Goal: Information Seeking & Learning: Learn about a topic

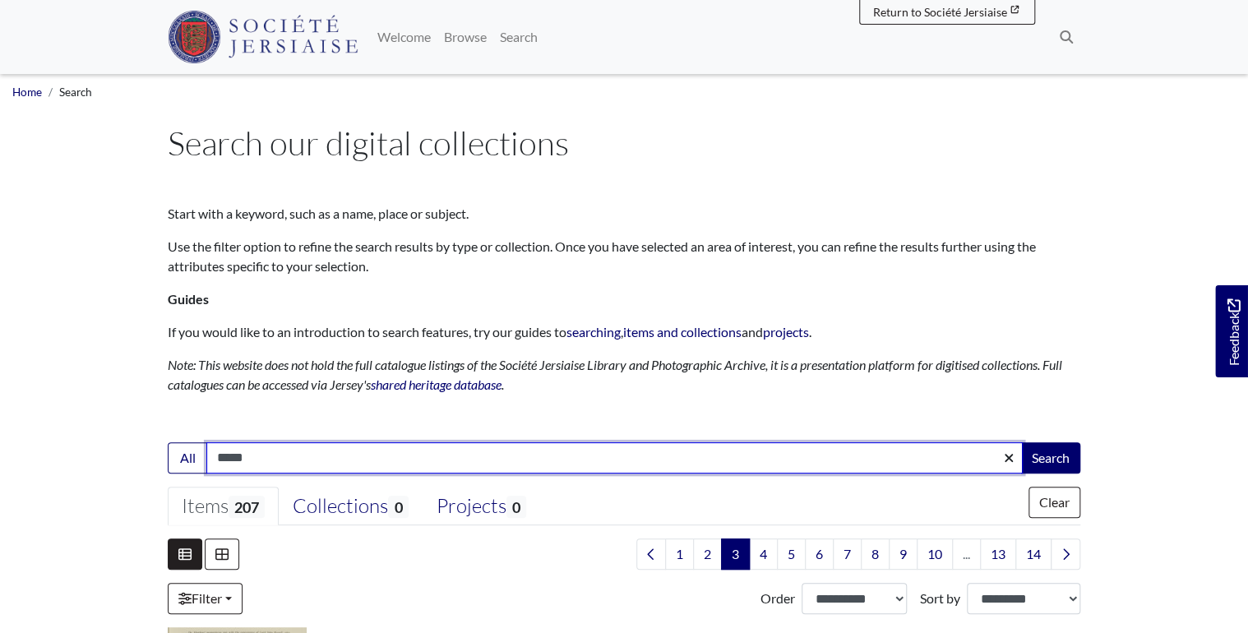
drag, startPoint x: 258, startPoint y: 451, endPoint x: 29, endPoint y: 441, distance: 229.6
type input "********"
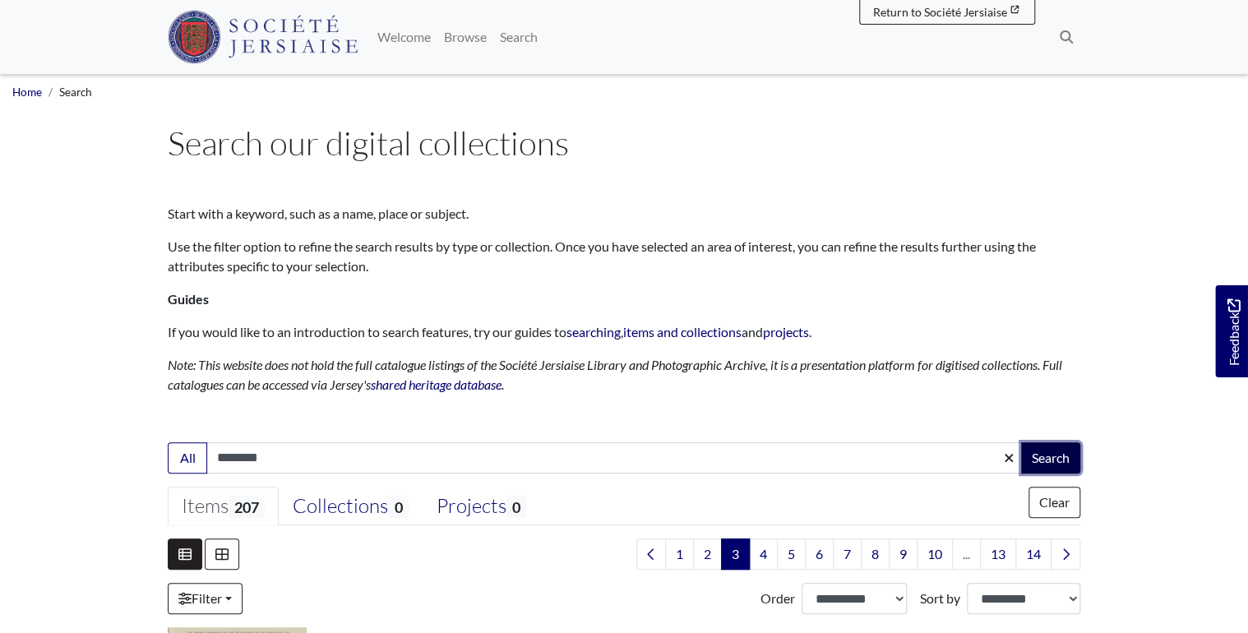
click at [1054, 450] on button "Search" at bounding box center [1050, 457] width 59 height 31
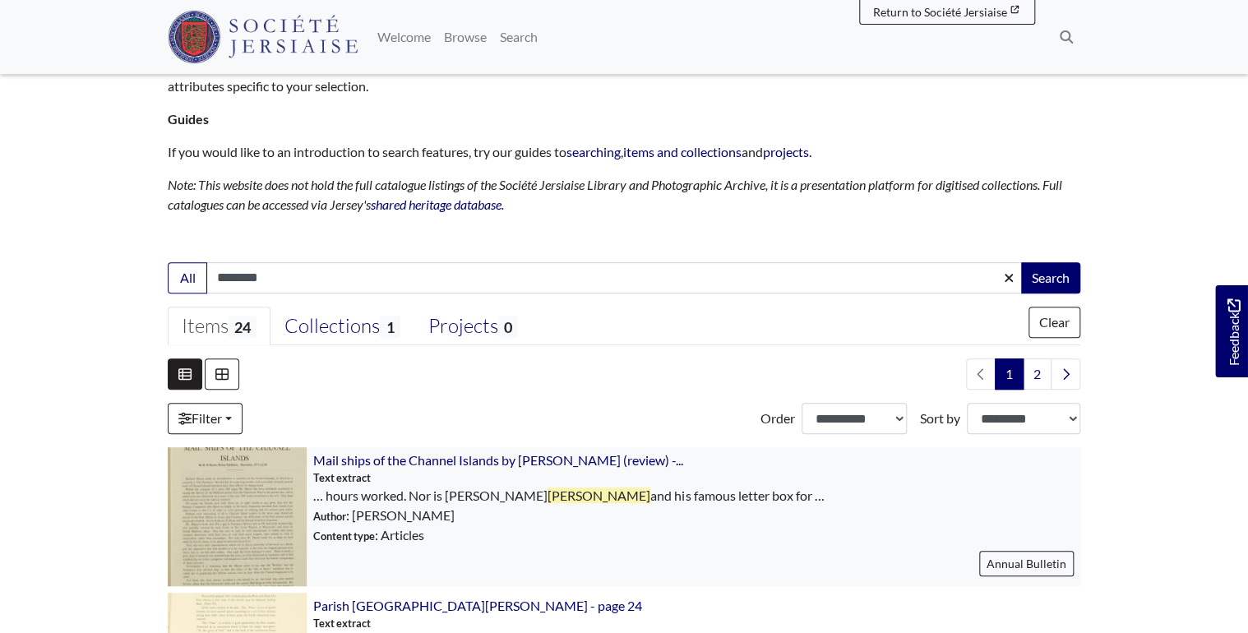
scroll to position [329, 0]
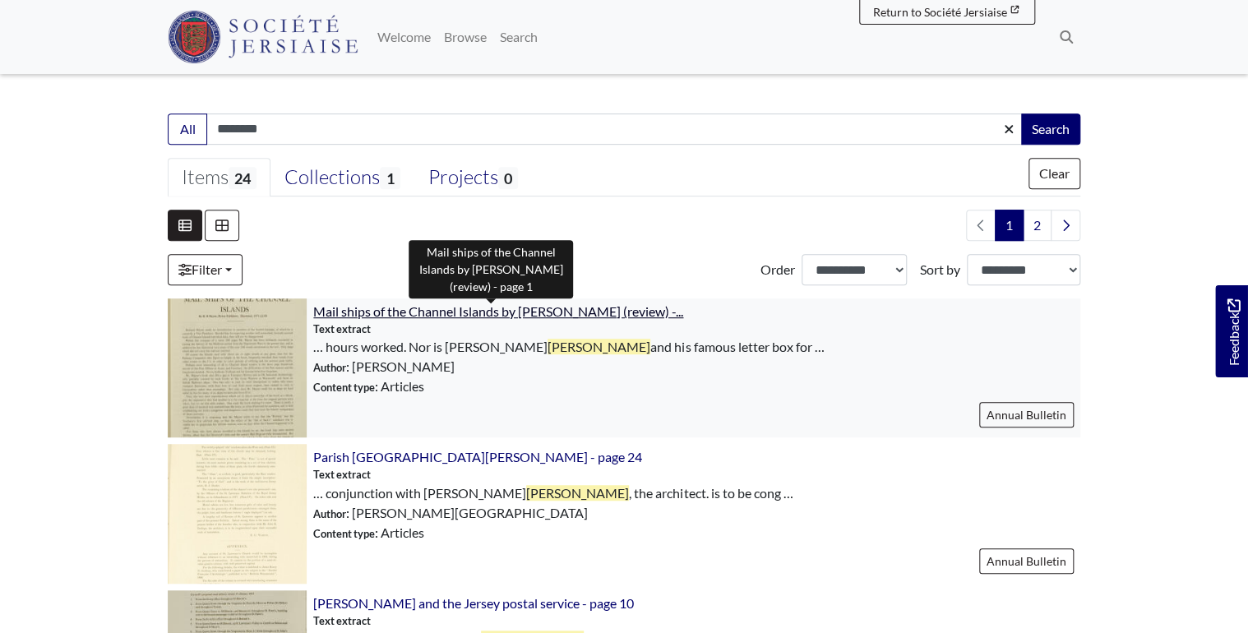
click at [608, 308] on span "Mail ships of the Channel Islands by Richard Mayne (review) -..." at bounding box center [498, 311] width 370 height 16
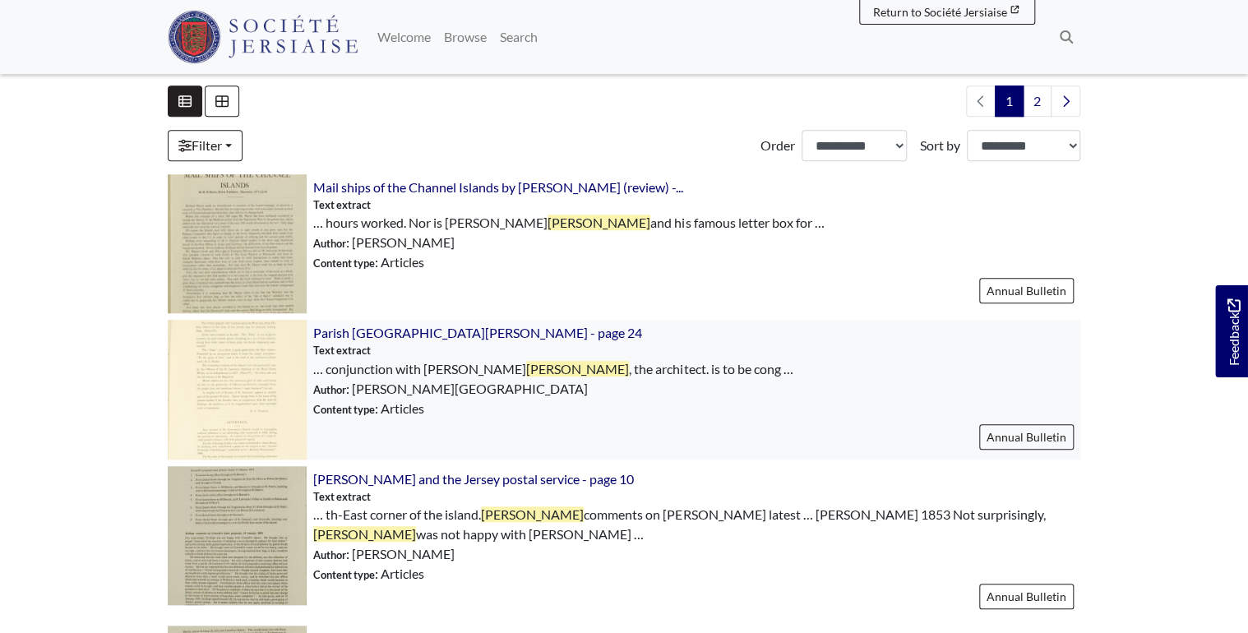
scroll to position [658, 0]
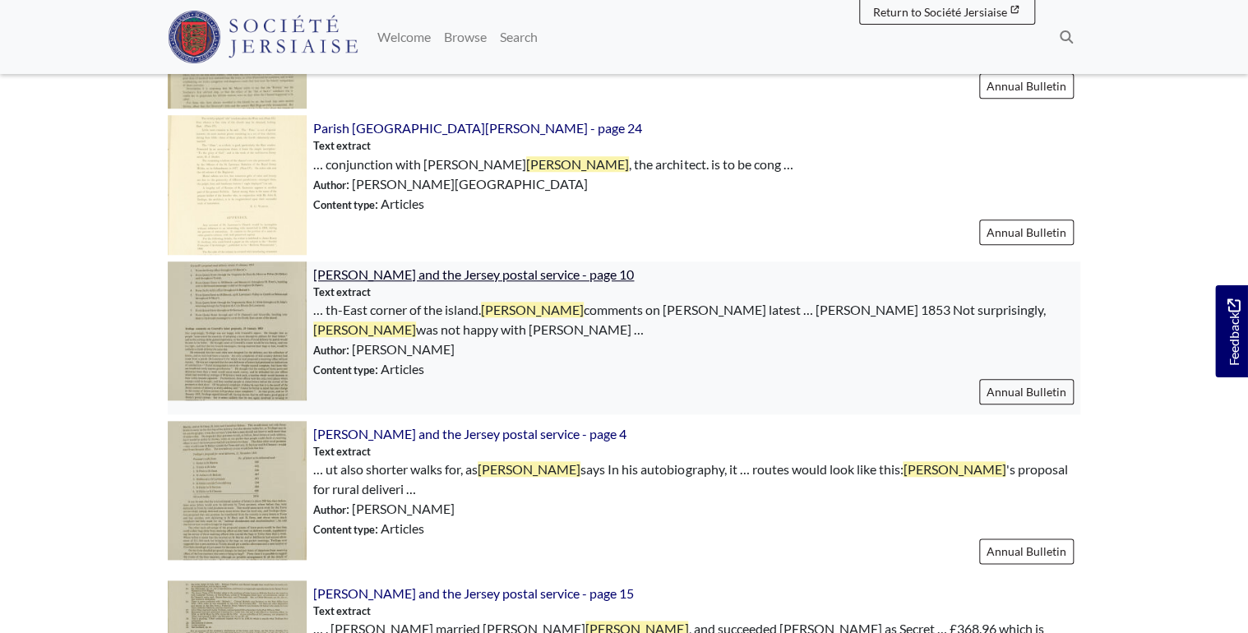
click at [514, 275] on span "[PERSON_NAME] and the Jersey postal service - page 10" at bounding box center [473, 274] width 321 height 16
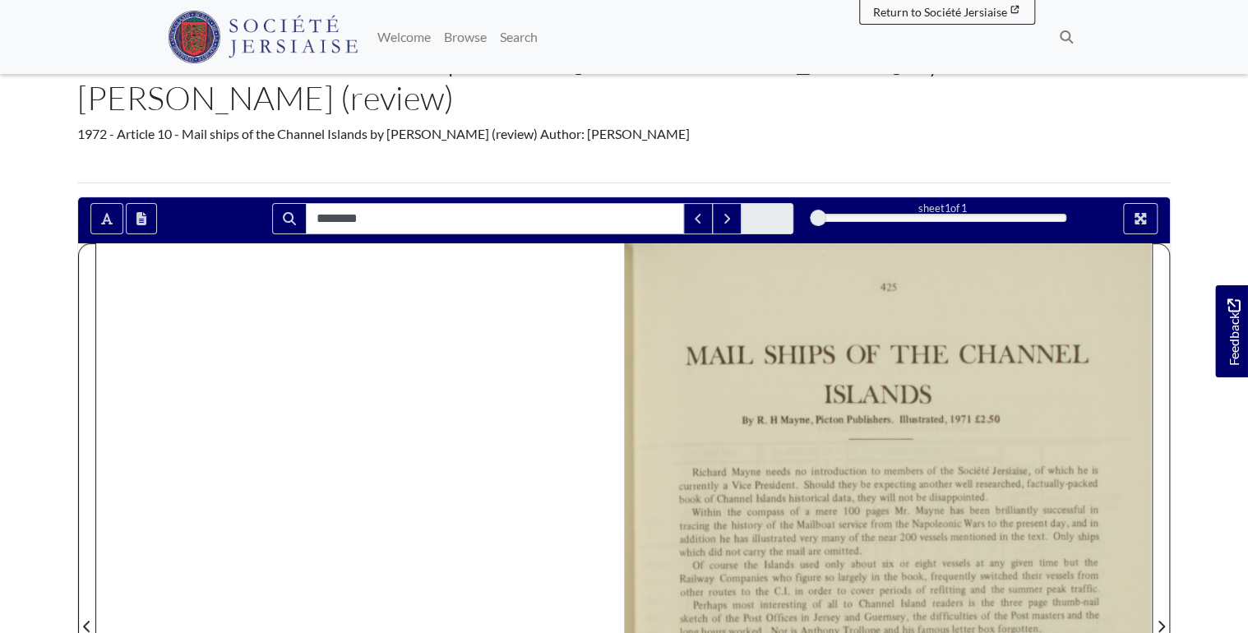
scroll to position [395, 0]
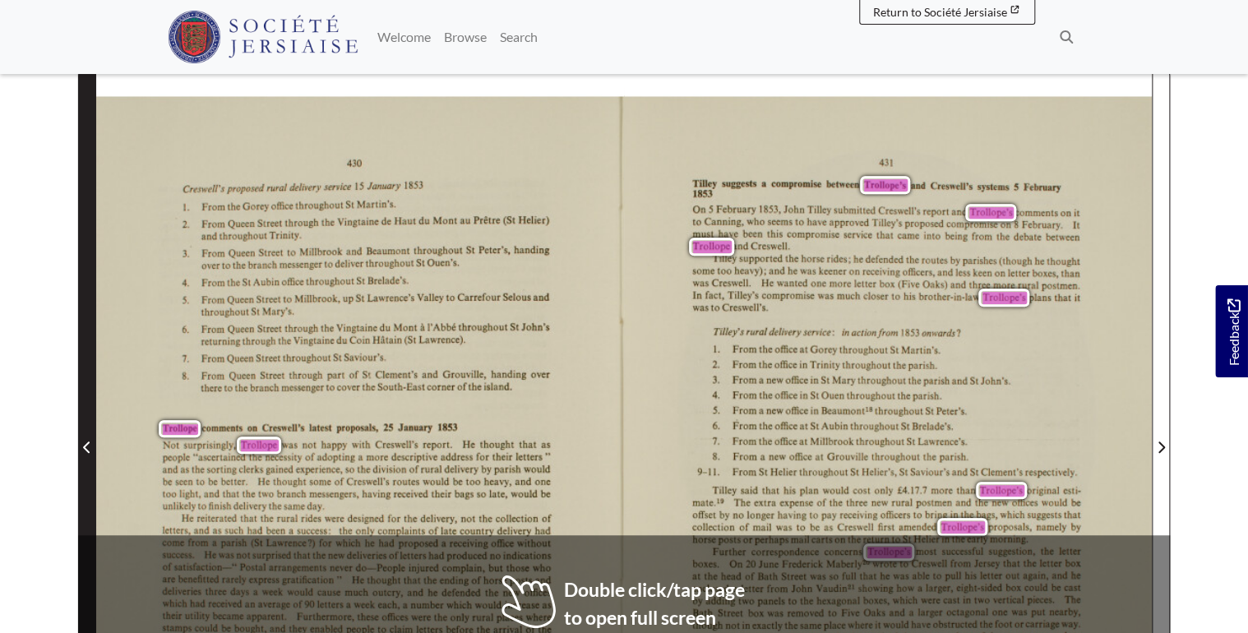
scroll to position [329, 0]
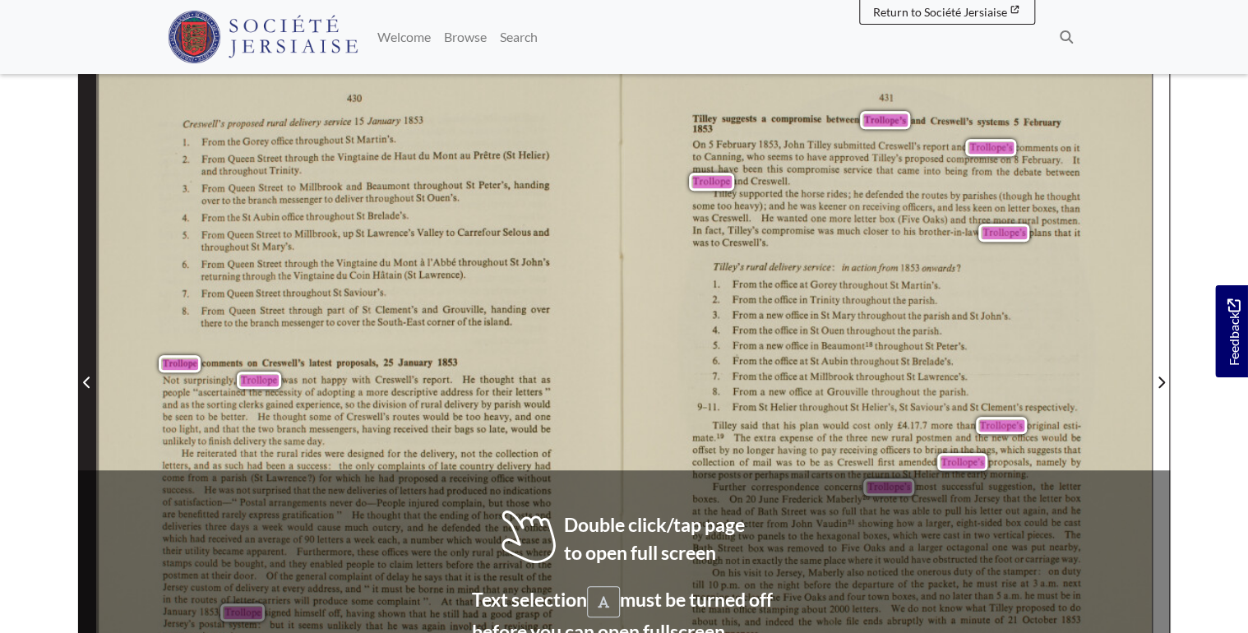
click at [84, 363] on span "Previous Page" at bounding box center [87, 371] width 16 height 745
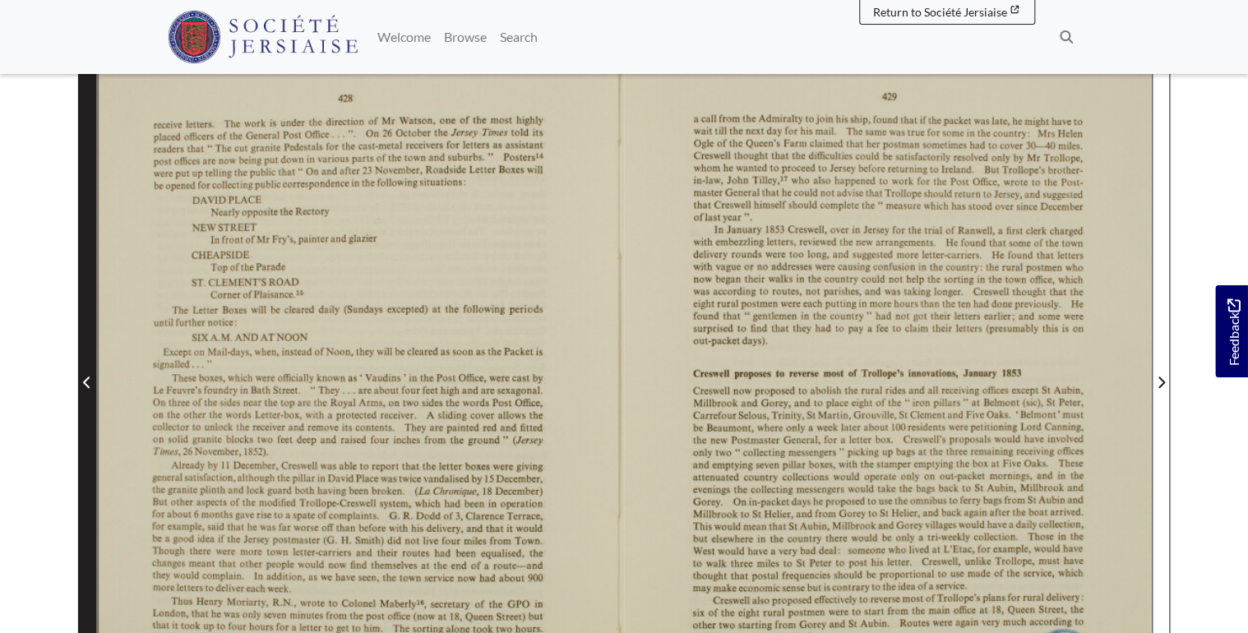
click at [84, 363] on span "Previous Page" at bounding box center [87, 371] width 16 height 745
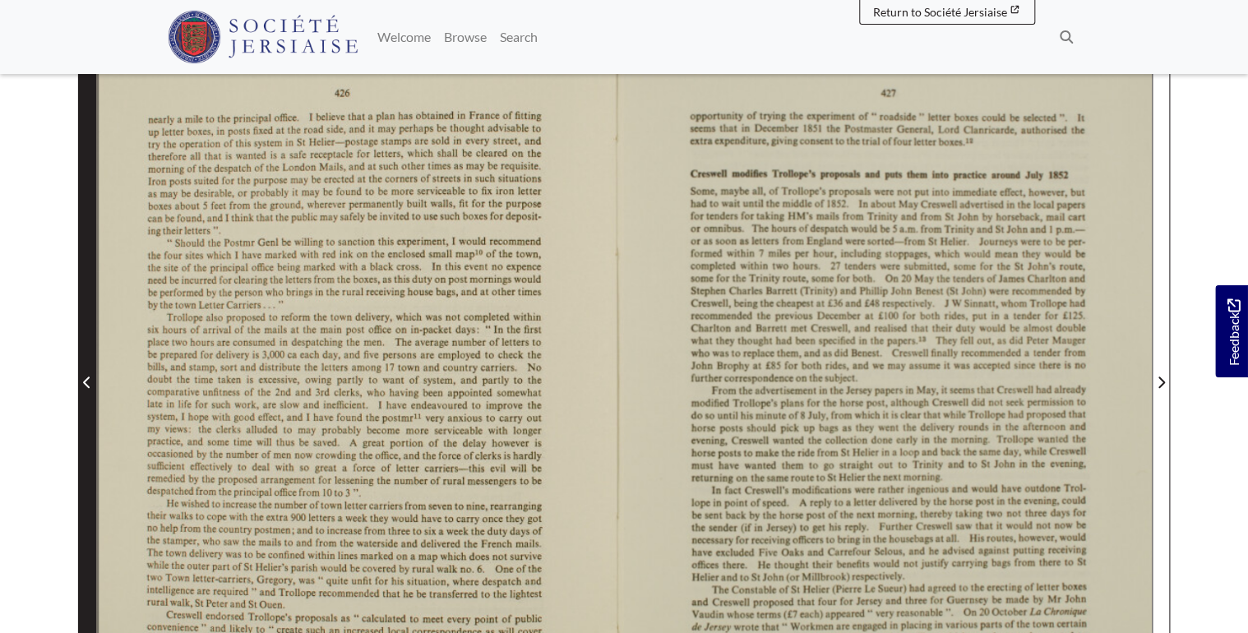
click at [84, 363] on span "Previous Page" at bounding box center [87, 371] width 16 height 745
click at [81, 384] on span "Previous Page" at bounding box center [87, 382] width 16 height 20
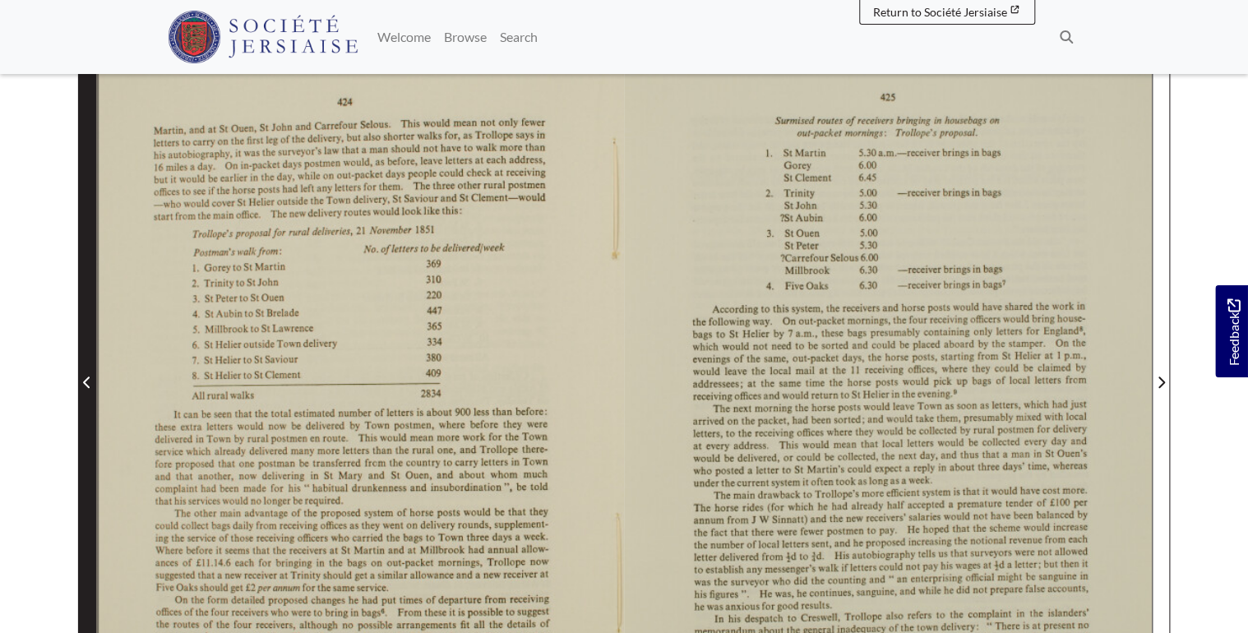
click at [81, 384] on span "Previous Page" at bounding box center [87, 382] width 16 height 20
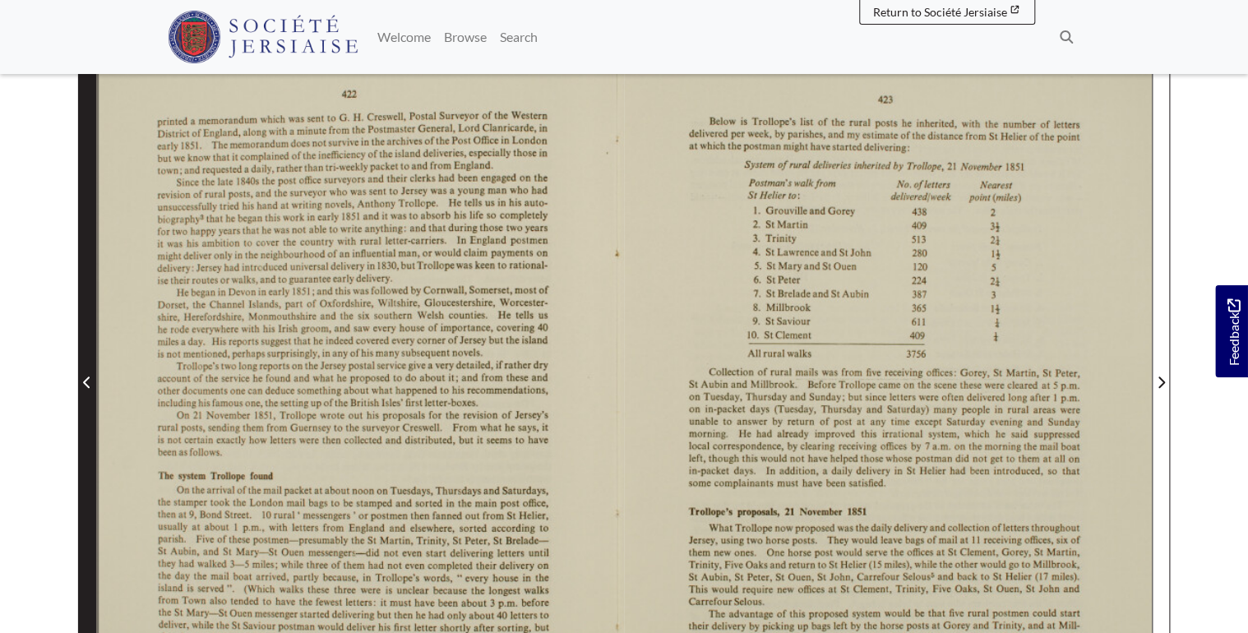
click at [81, 384] on span "Previous Page" at bounding box center [87, 382] width 16 height 20
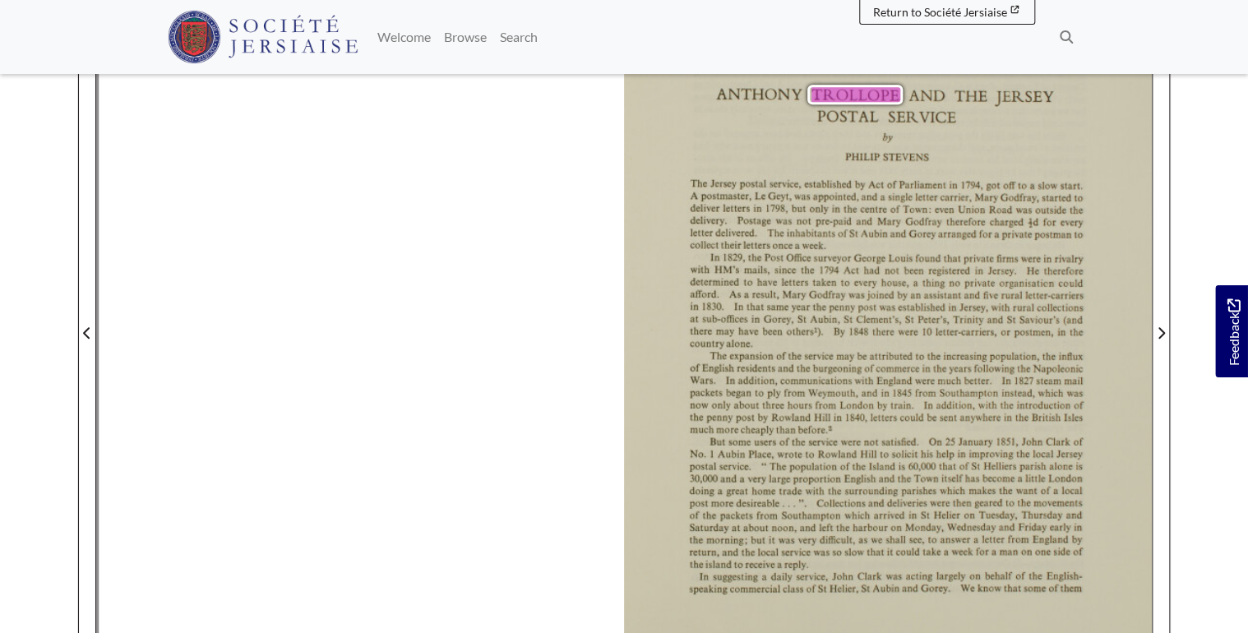
scroll to position [460, 0]
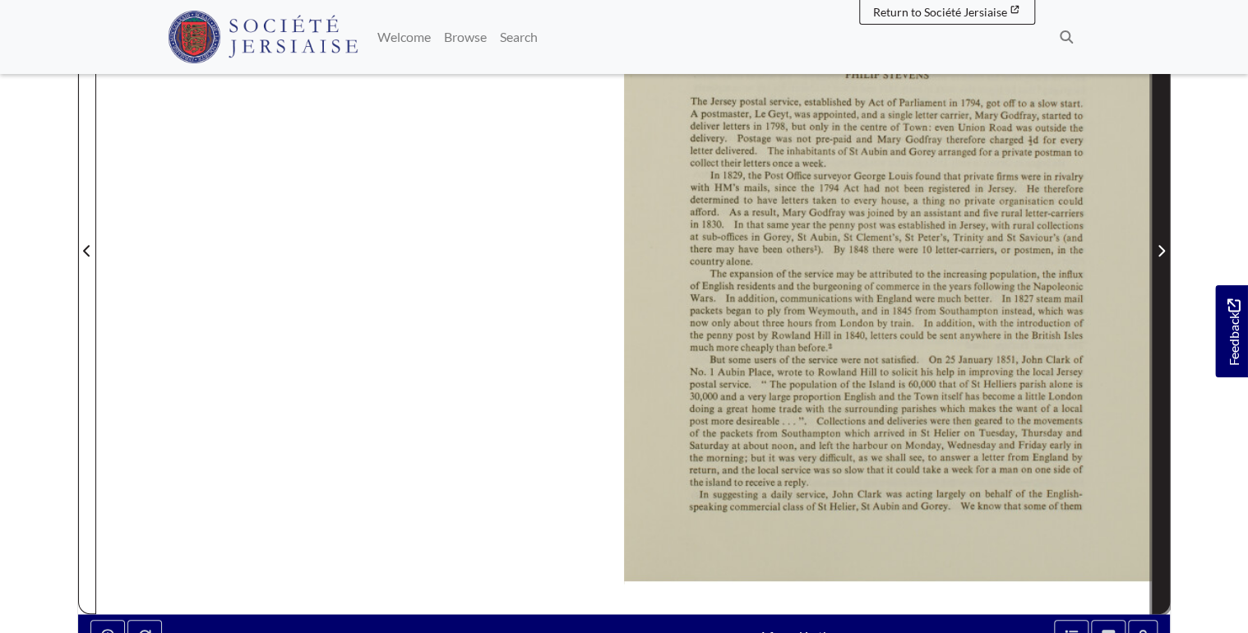
click at [1165, 250] on span "Next Page" at bounding box center [1160, 251] width 16 height 20
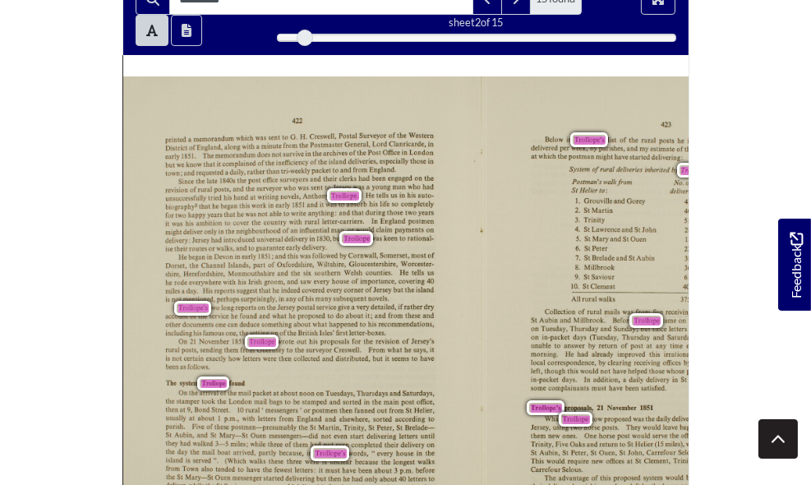
scroll to position [473, 0]
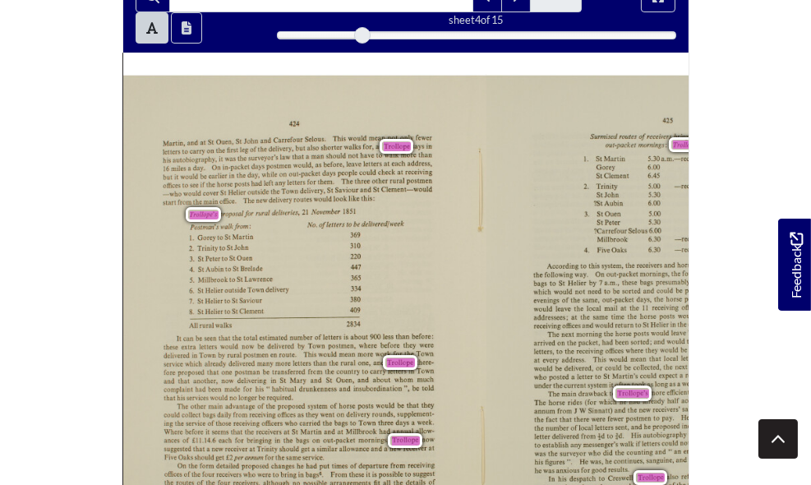
scroll to position [199, 0]
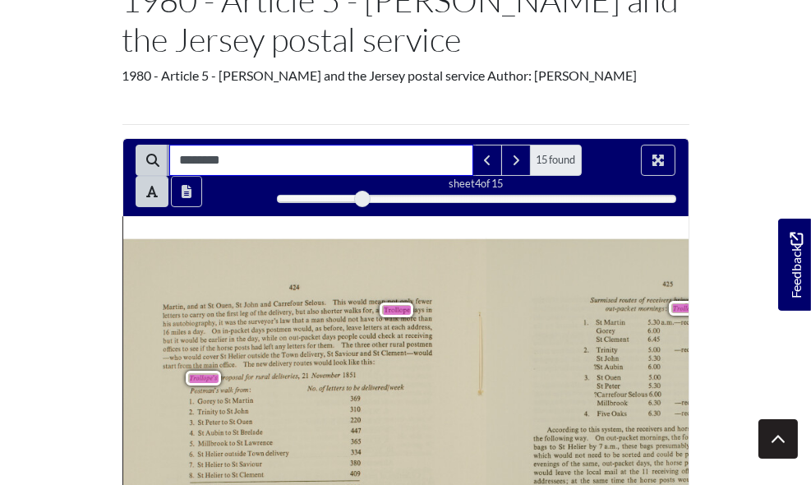
drag, startPoint x: 261, startPoint y: 161, endPoint x: 178, endPoint y: 156, distance: 82.4
click at [178, 156] on div "******** 15 found" at bounding box center [359, 160] width 446 height 31
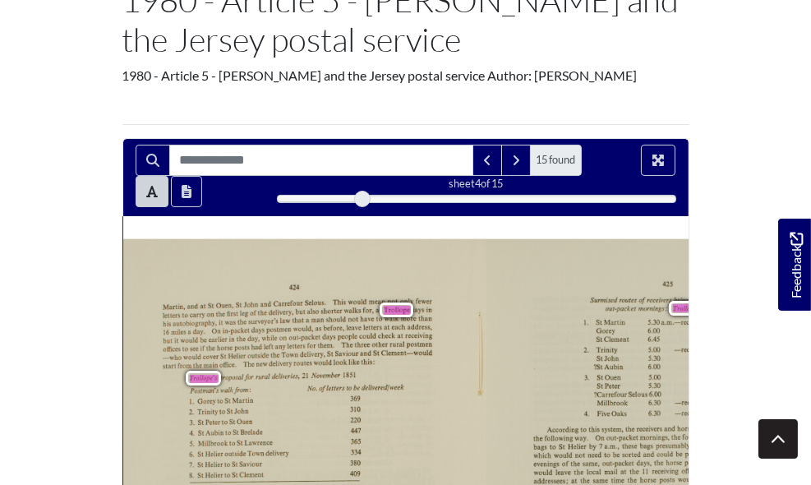
click at [349, 348] on div "424 [PERSON_NAME], and at [GEOGRAPHIC_DATA], [GEOGRAPHIC_DATA][PERSON_NAME] and…" at bounding box center [304, 484] width 363 height 492
click at [412, 307] on span "says" at bounding box center [417, 310] width 10 height 6
click at [363, 317] on div "424 [PERSON_NAME], and at [GEOGRAPHIC_DATA], [GEOGRAPHIC_DATA][PERSON_NAME] and…" at bounding box center [304, 484] width 363 height 492
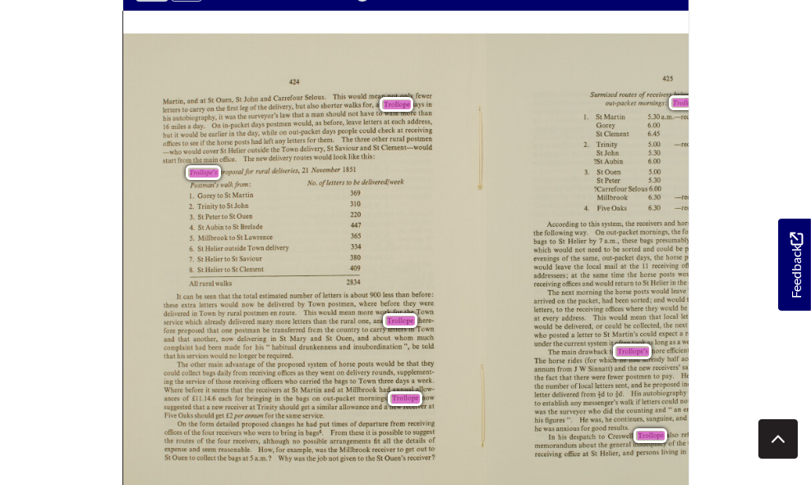
scroll to position [473, 0]
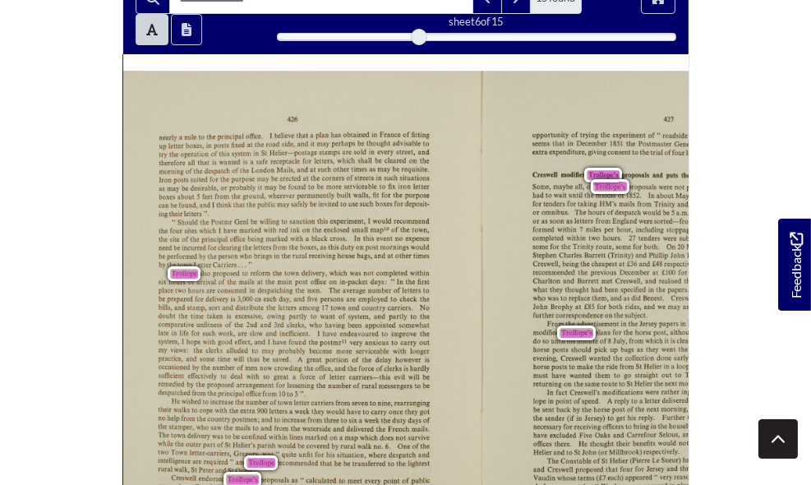
scroll to position [363, 0]
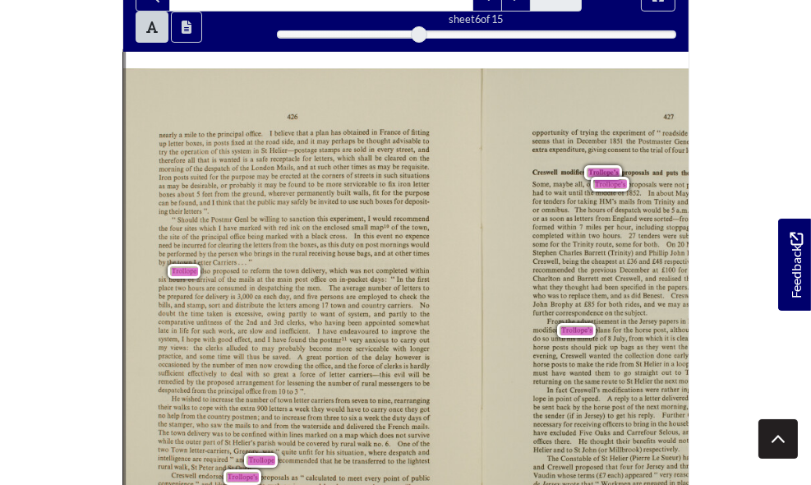
click at [106, 298] on span "Previous Page" at bounding box center [114, 309] width 16 height 512
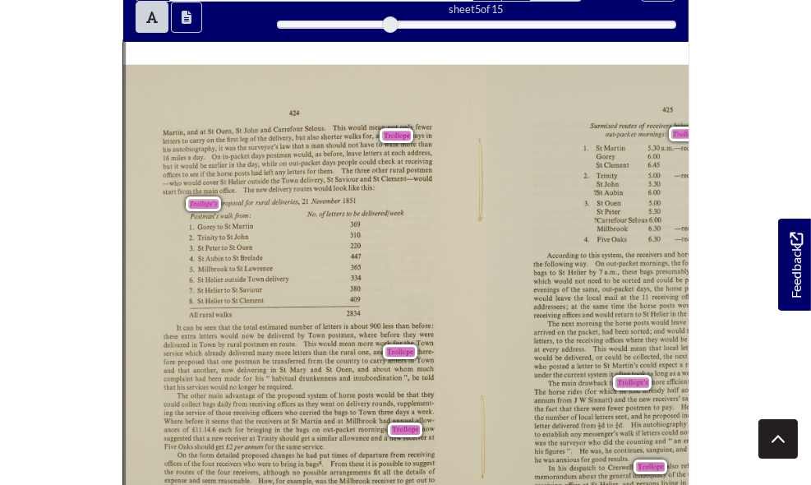
scroll to position [363, 0]
